Goal: Navigation & Orientation: Find specific page/section

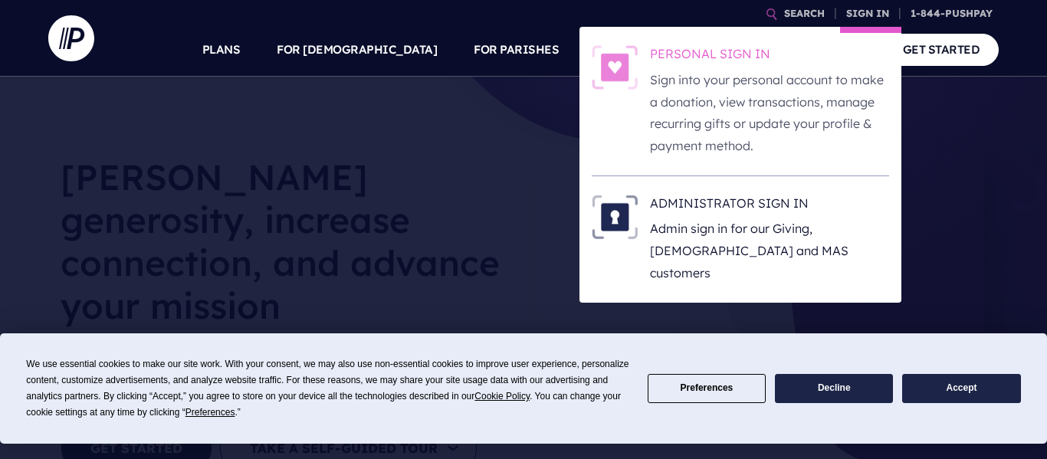
click at [709, 62] on h6 "PERSONAL SIGN IN" at bounding box center [769, 56] width 239 height 23
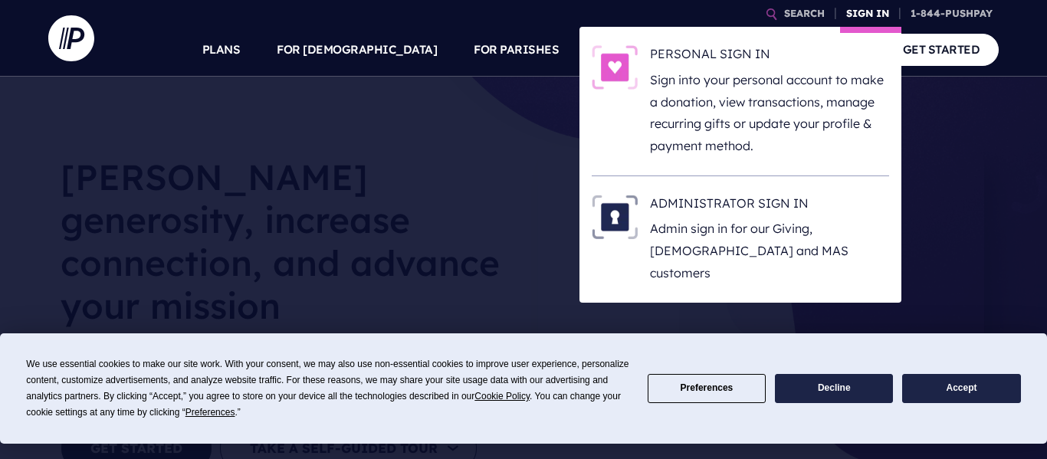
click at [866, 12] on link "SIGN IN" at bounding box center [867, 13] width 55 height 27
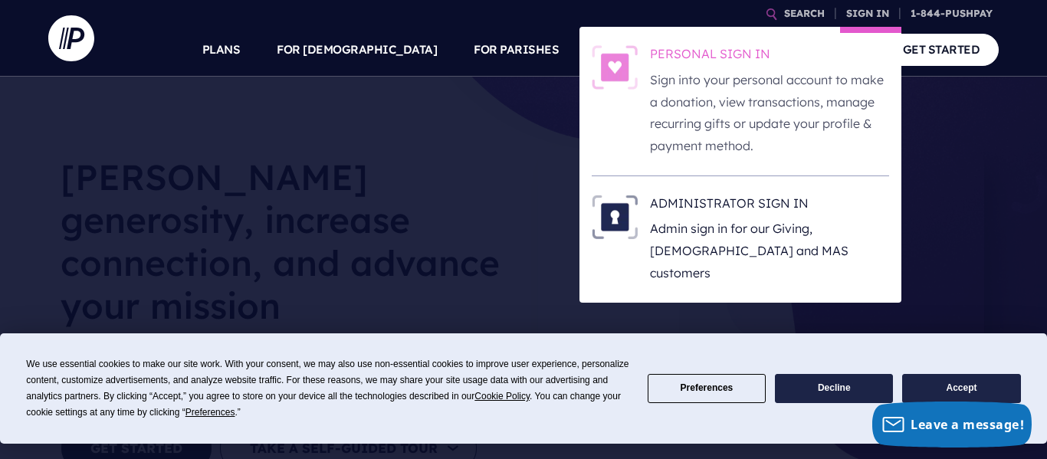
click at [709, 51] on h6 "PERSONAL SIGN IN" at bounding box center [769, 56] width 239 height 23
